Goal: Communication & Community: Ask a question

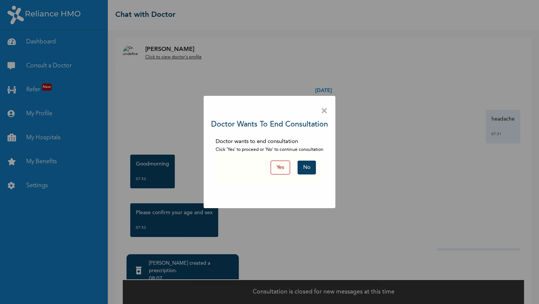
click at [276, 171] on button "Yes" at bounding box center [279, 168] width 19 height 14
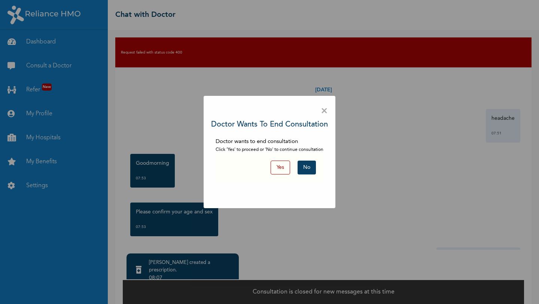
click at [277, 167] on button "Yes" at bounding box center [279, 168] width 19 height 14
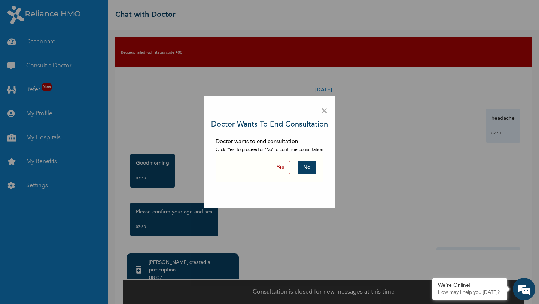
click at [280, 169] on button "Yes" at bounding box center [279, 168] width 19 height 14
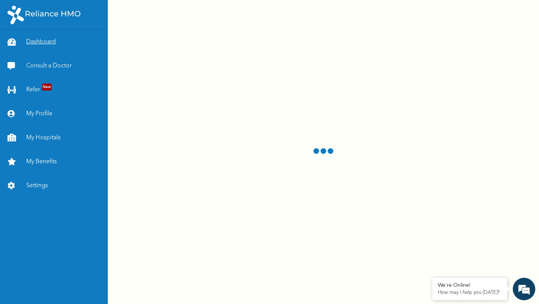
click at [40, 41] on link "Dashboard" at bounding box center [54, 42] width 108 height 24
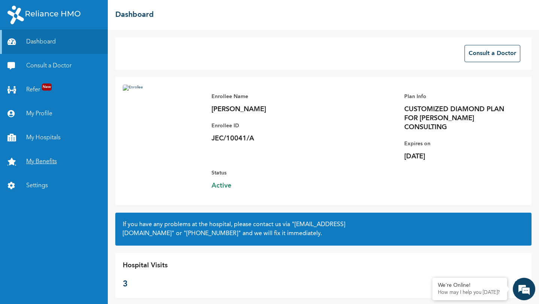
click at [40, 163] on link "My Benefits" at bounding box center [54, 162] width 108 height 24
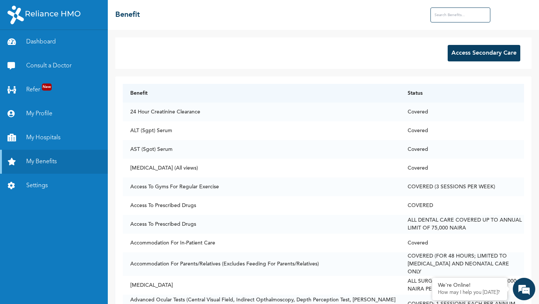
click at [469, 50] on button "Access Secondary Care" at bounding box center [483, 53] width 73 height 16
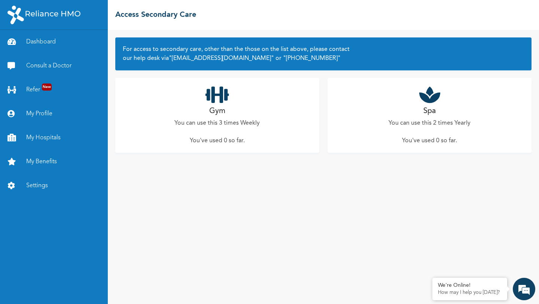
click at [217, 138] on p "You've used 0 so far ." at bounding box center [217, 140] width 55 height 9
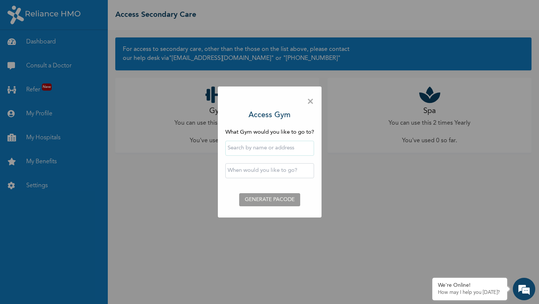
click at [287, 150] on input "text" at bounding box center [269, 148] width 89 height 15
type input "iSweat Fitness"
click at [257, 172] on input "text" at bounding box center [269, 170] width 89 height 15
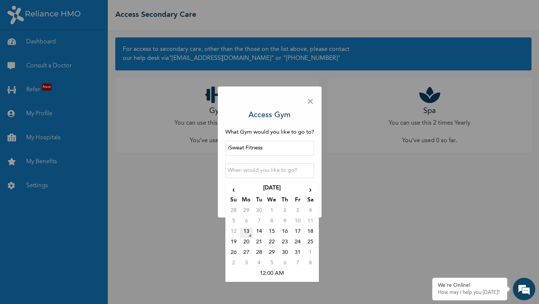
click at [247, 232] on td "13" at bounding box center [246, 232] width 13 height 10
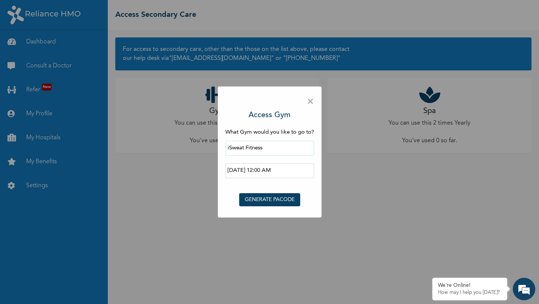
click at [277, 171] on input "2025-10-13 12:00 AM" at bounding box center [269, 170] width 89 height 15
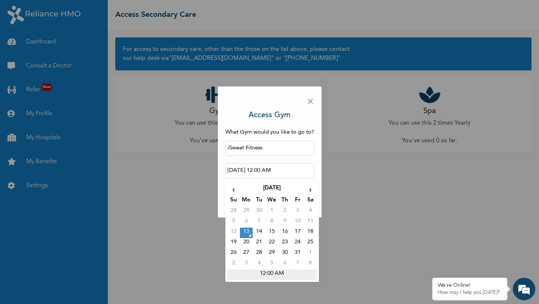
click at [278, 272] on td "12:00 AM" at bounding box center [272, 274] width 90 height 10
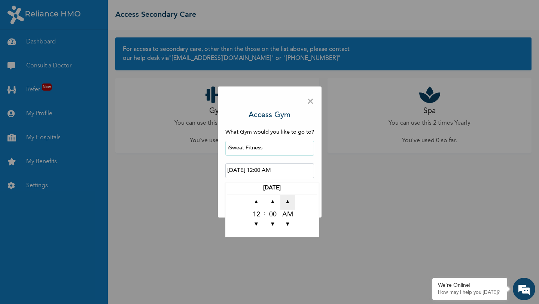
click at [287, 202] on span "▲" at bounding box center [287, 202] width 15 height 15
type input "2025-10-13 12:00 PM"
click at [318, 157] on div "× Access Gym What Gym would you like to go to? iSweat Fitness 2025-10-13 12:00 …" at bounding box center [270, 151] width 104 height 131
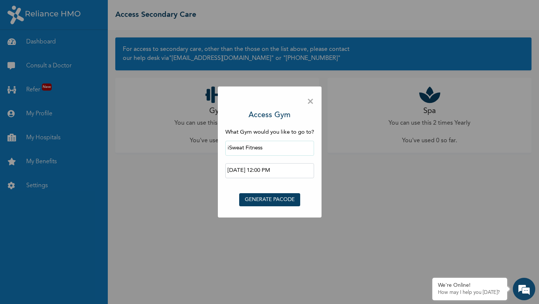
click at [261, 200] on button "GENERATE PACODE" at bounding box center [269, 199] width 61 height 13
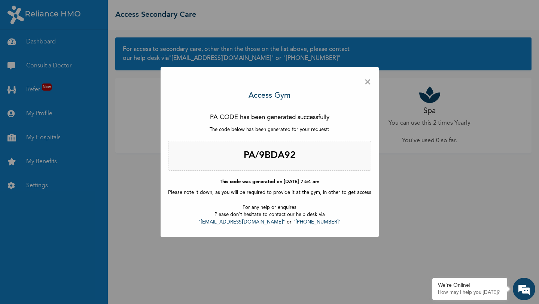
click at [365, 83] on span "×" at bounding box center [367, 82] width 7 height 16
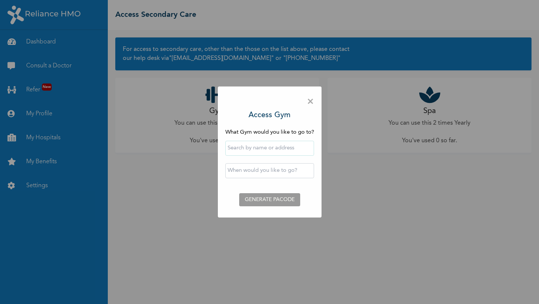
click at [283, 149] on input "text" at bounding box center [269, 148] width 89 height 15
type input "iSweat Fitness"
click at [260, 169] on input "text" at bounding box center [269, 170] width 89 height 15
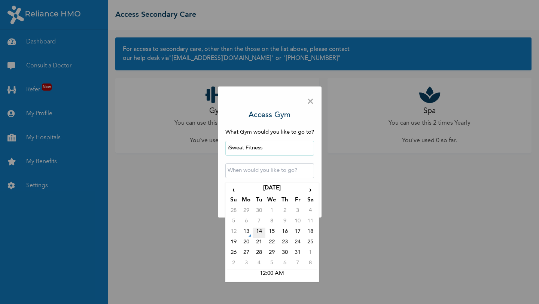
click at [260, 233] on td "14" at bounding box center [259, 232] width 13 height 10
click at [276, 170] on input "2025-10-14 12:00 AM" at bounding box center [269, 170] width 89 height 15
click at [276, 271] on td "12:00 AM" at bounding box center [272, 274] width 90 height 10
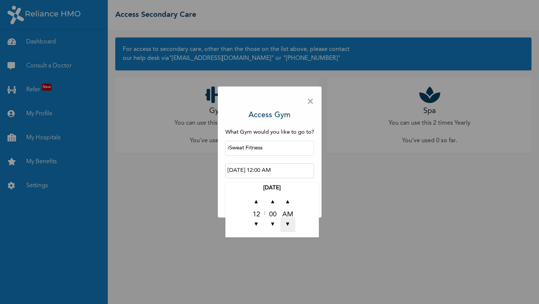
click at [290, 227] on span "▼" at bounding box center [287, 224] width 15 height 15
type input "2025-10-14 12:00 PM"
click at [212, 243] on div "× Access Gym What Gym would you like to go to? iSweat Fitness 2025-10-14 12:00 …" at bounding box center [269, 152] width 539 height 304
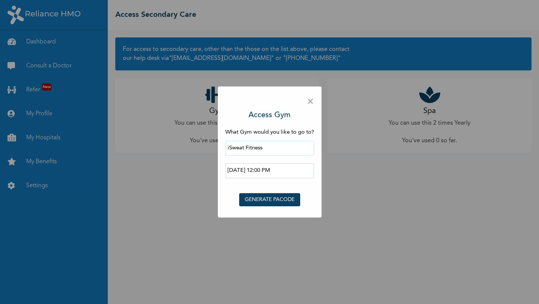
click at [264, 199] on button "GENERATE PACODE" at bounding box center [269, 199] width 61 height 13
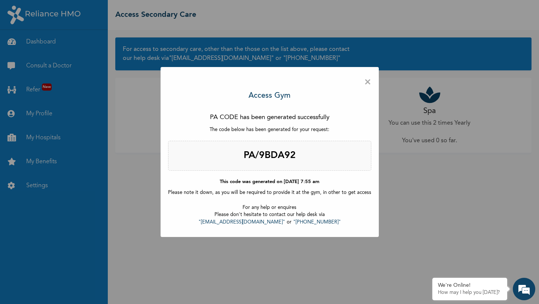
click at [366, 83] on span "×" at bounding box center [367, 82] width 7 height 16
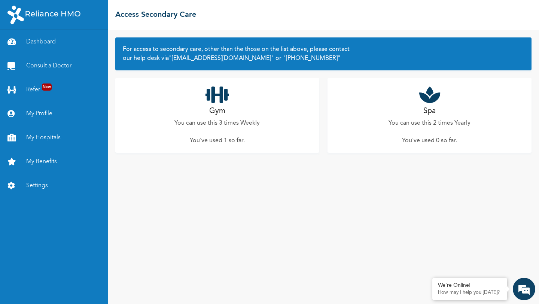
click at [41, 69] on link "Consult a Doctor" at bounding box center [54, 66] width 108 height 24
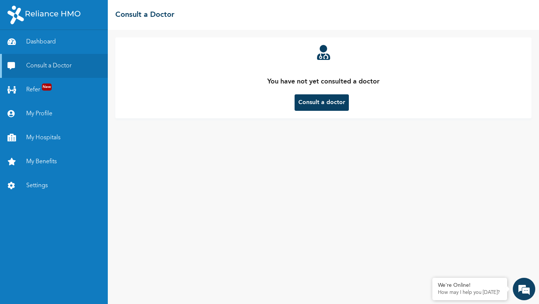
click at [329, 99] on button "Consult a doctor" at bounding box center [321, 102] width 54 height 16
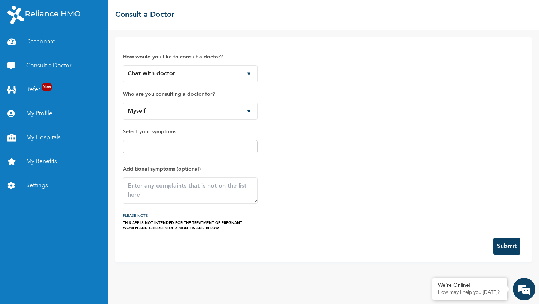
click at [158, 149] on input "text" at bounding box center [190, 146] width 130 height 9
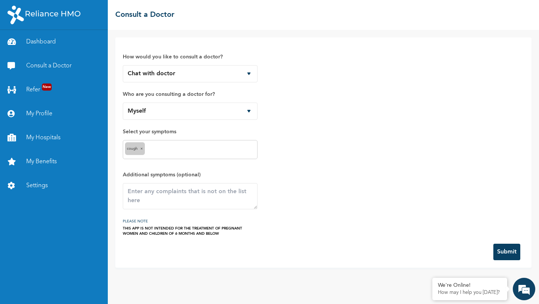
click at [166, 148] on input "text" at bounding box center [201, 149] width 108 height 9
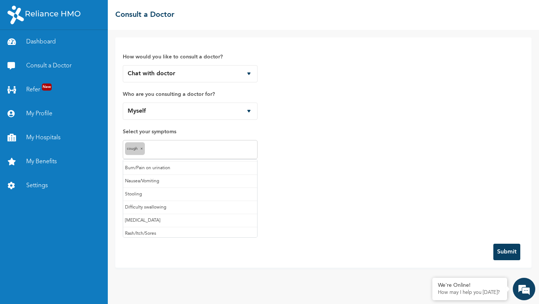
scroll to position [66, 0]
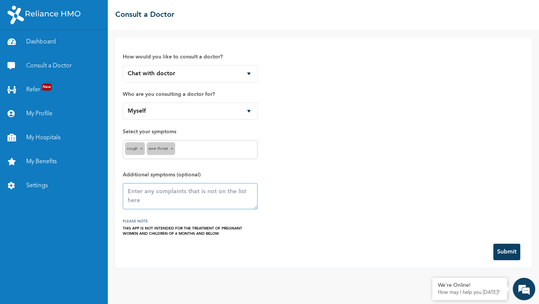
click at [154, 192] on textarea at bounding box center [190, 196] width 135 height 26
type textarea "productive cough with brown mucous"
click at [508, 251] on button "Submit" at bounding box center [506, 252] width 27 height 16
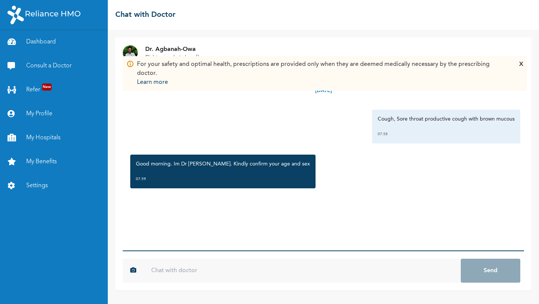
click at [301, 270] on input "text" at bounding box center [302, 271] width 317 height 24
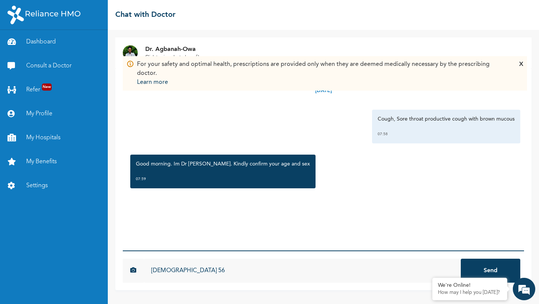
type input "female 56"
click at [461, 259] on button "Send" at bounding box center [490, 271] width 59 height 24
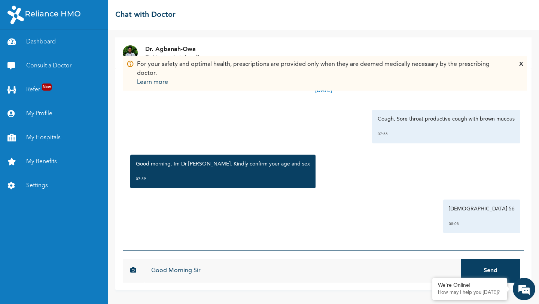
type input "Good Morning Sir"
click at [461, 259] on button "Send" at bounding box center [490, 271] width 59 height 24
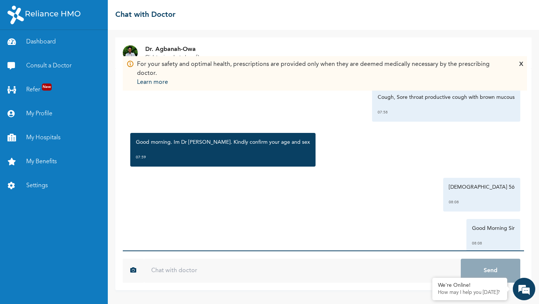
scroll to position [41, 0]
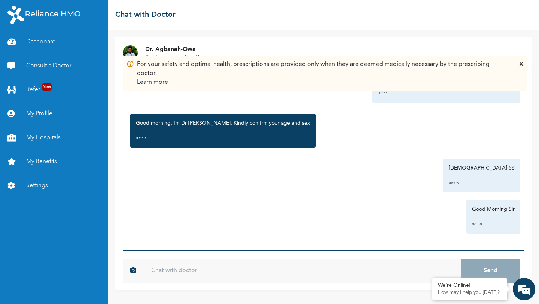
click at [475, 12] on div "☰ Chat with Doctor" at bounding box center [323, 15] width 431 height 30
click at [521, 65] on div "X" at bounding box center [521, 73] width 4 height 27
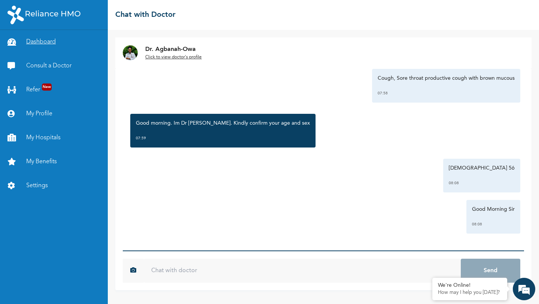
click at [45, 42] on link "Dashboard" at bounding box center [54, 42] width 108 height 24
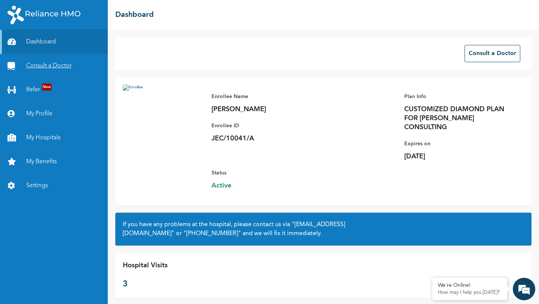
click at [46, 69] on link "Consult a Doctor" at bounding box center [54, 66] width 108 height 24
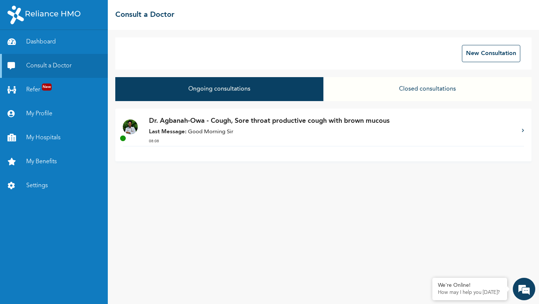
click at [275, 124] on p "Dr. Agbanah-Owa - Cough, Sore throat productive cough with brown mucous" at bounding box center [331, 121] width 365 height 10
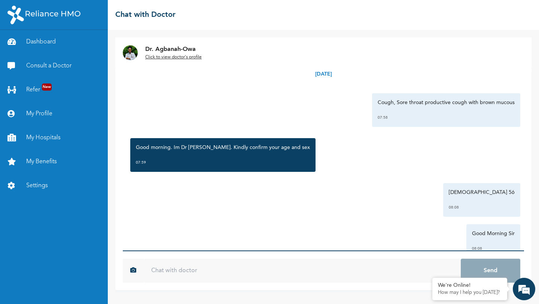
scroll to position [41, 0]
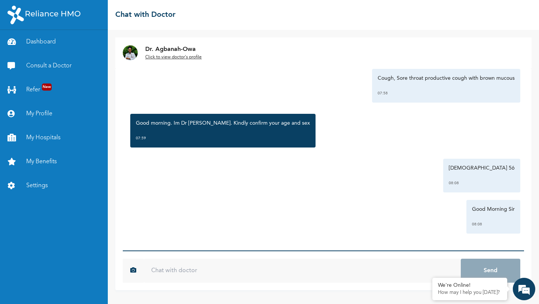
click at [266, 267] on input "text" at bounding box center [302, 271] width 317 height 24
type input "hello"
click at [461, 259] on button "Send" at bounding box center [490, 271] width 59 height 24
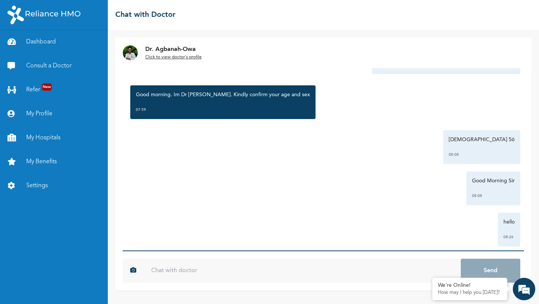
scroll to position [82, 0]
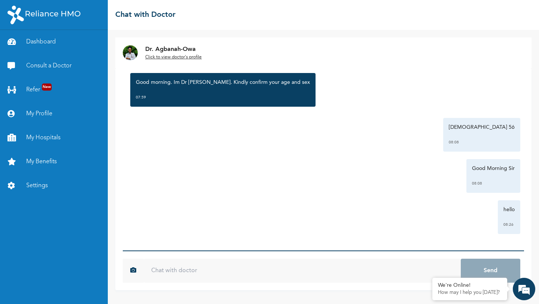
scroll to position [82, 0]
